Goal: Check status: Check status

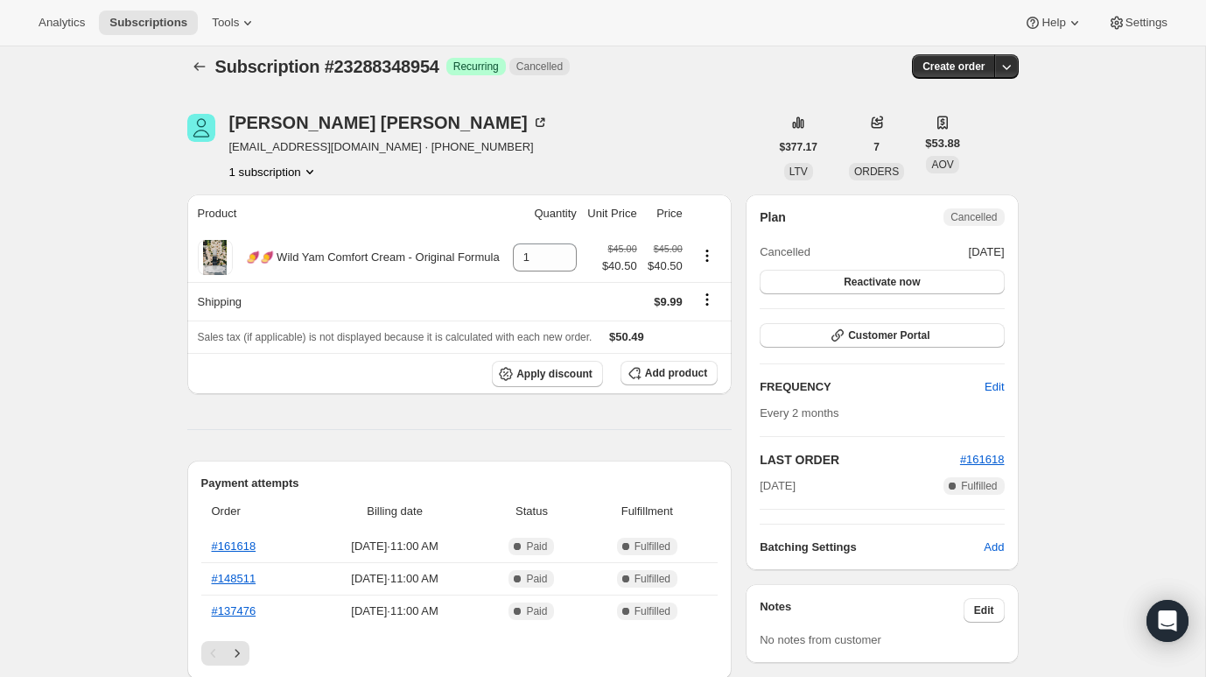
scroll to position [12, 0]
click at [931, 337] on button "Customer Portal" at bounding box center [882, 336] width 244 height 25
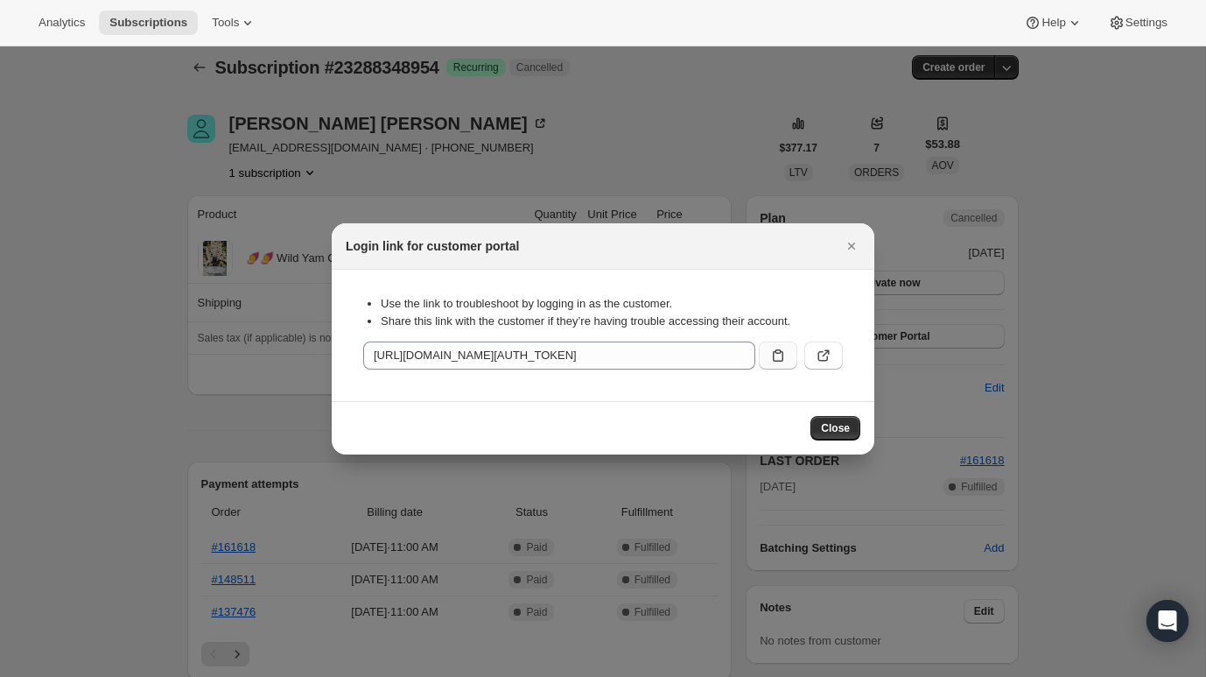
click at [779, 347] on icon ":rbq:" at bounding box center [778, 356] width 18 height 18
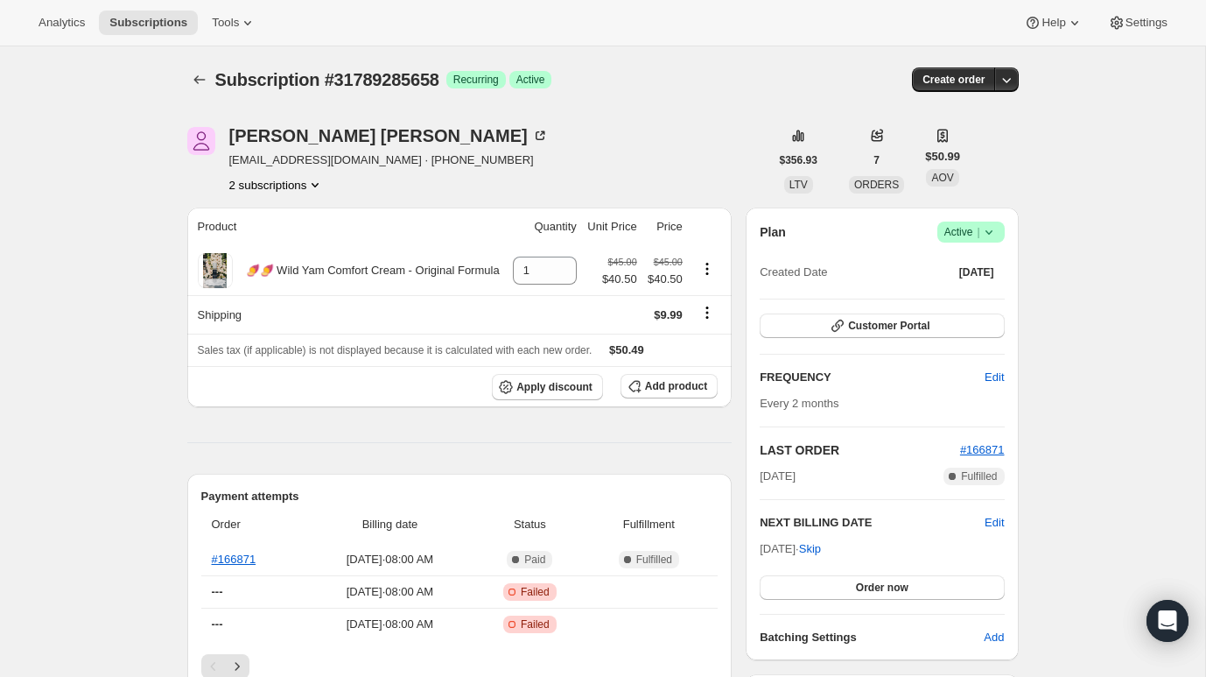
click at [816, 340] on div "Plan Success Active | Created Date Jul 3, 2025 Customer Portal FREQUENCY Edit E…" at bounding box center [882, 433] width 244 height 424
click at [815, 333] on button "Customer Portal" at bounding box center [882, 325] width 244 height 25
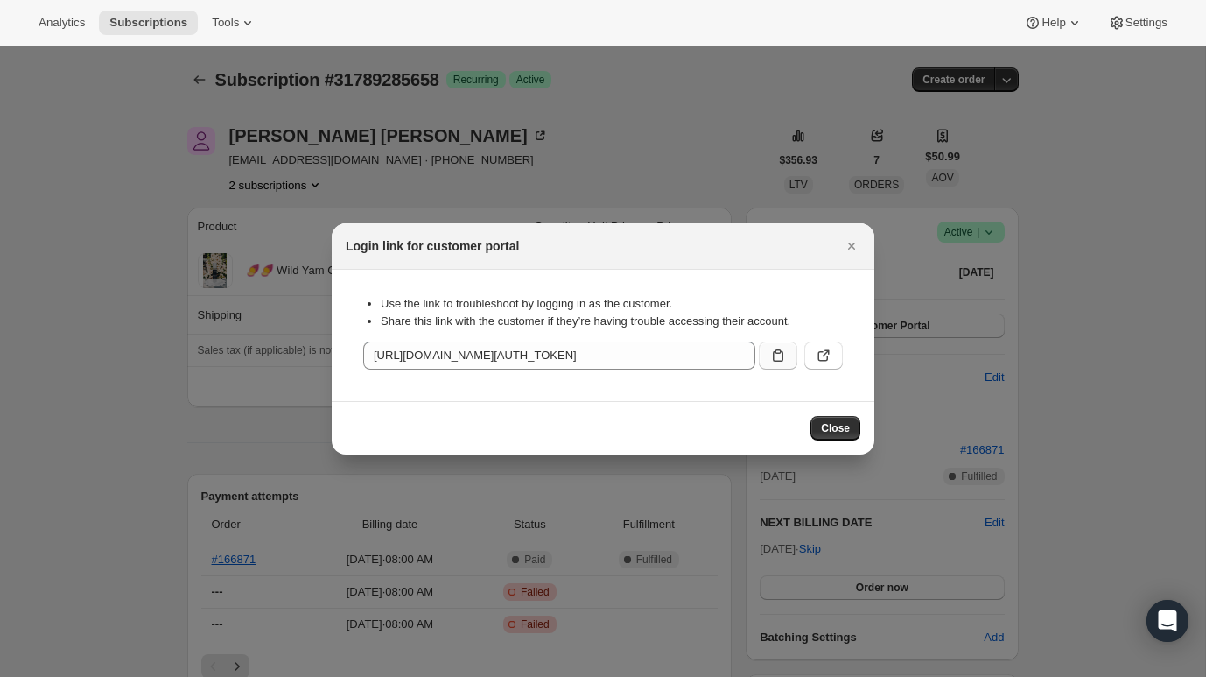
click at [768, 347] on button ":rc0:" at bounding box center [778, 355] width 39 height 28
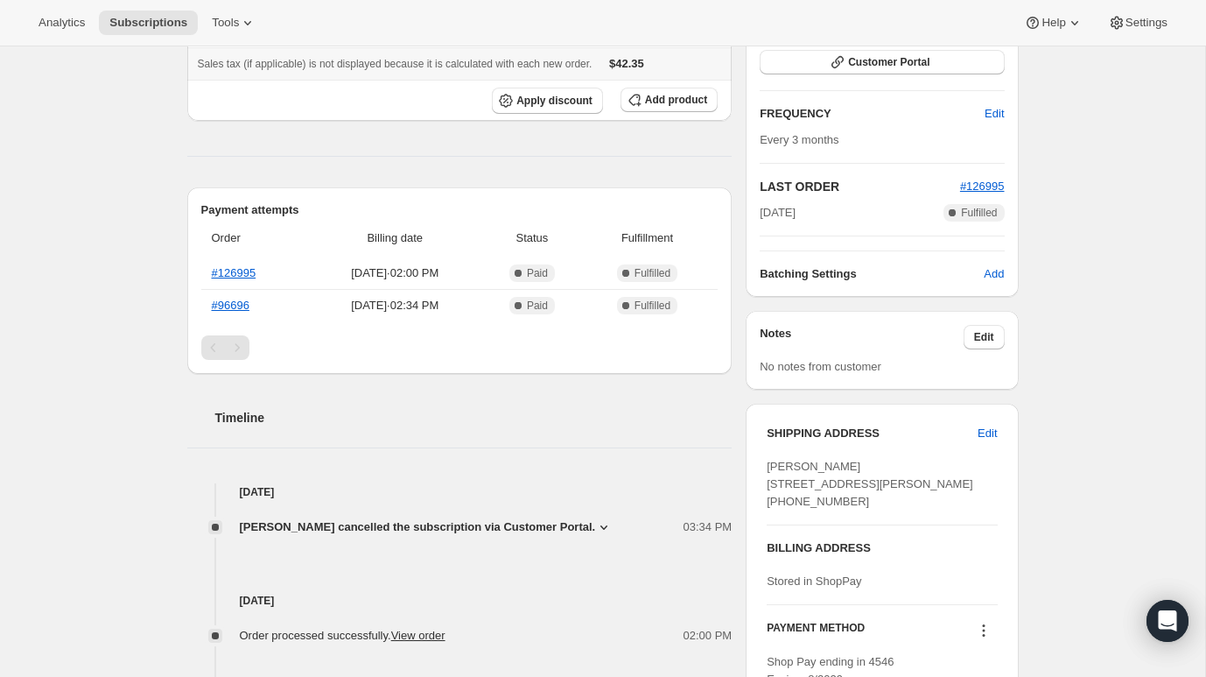
scroll to position [481, 0]
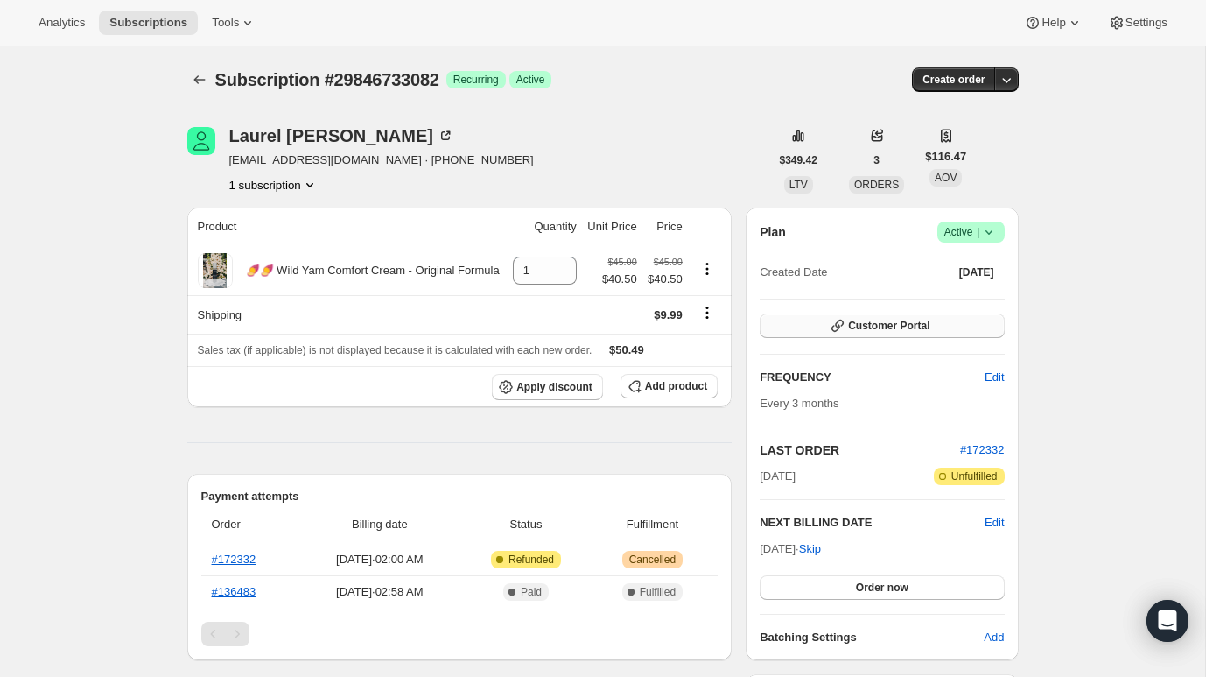
click at [814, 327] on button "Customer Portal" at bounding box center [882, 325] width 244 height 25
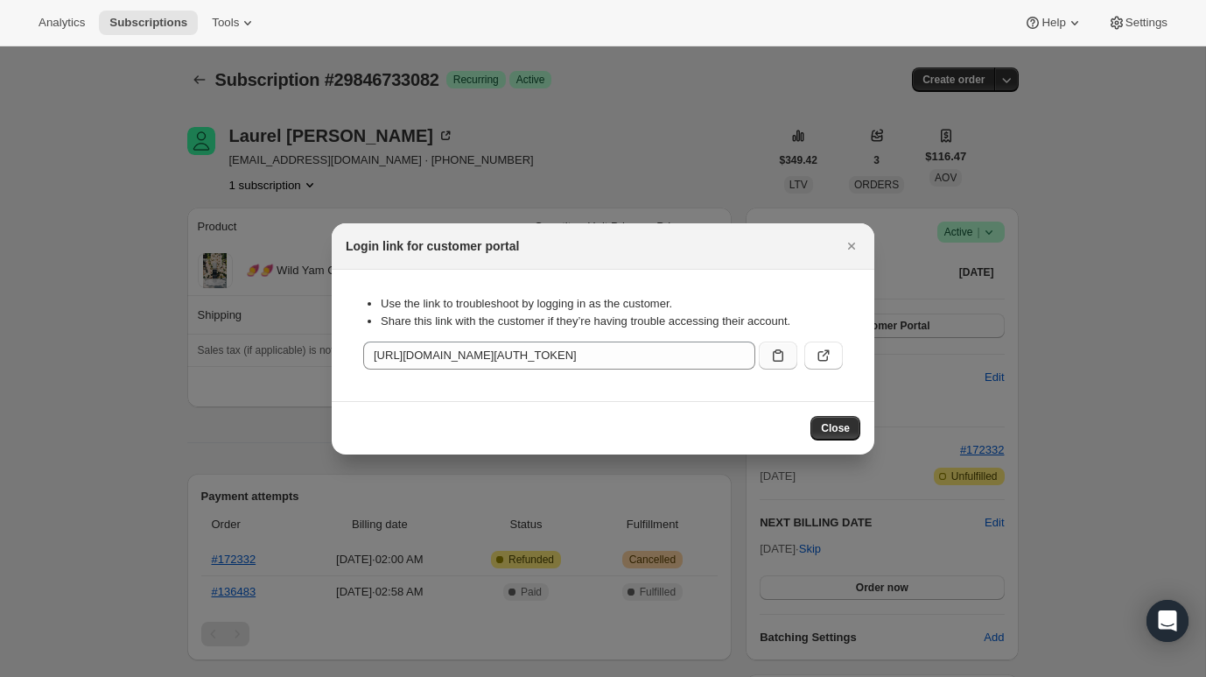
click at [781, 353] on icon ":rc0:" at bounding box center [778, 356] width 18 height 18
